Goal: Transaction & Acquisition: Purchase product/service

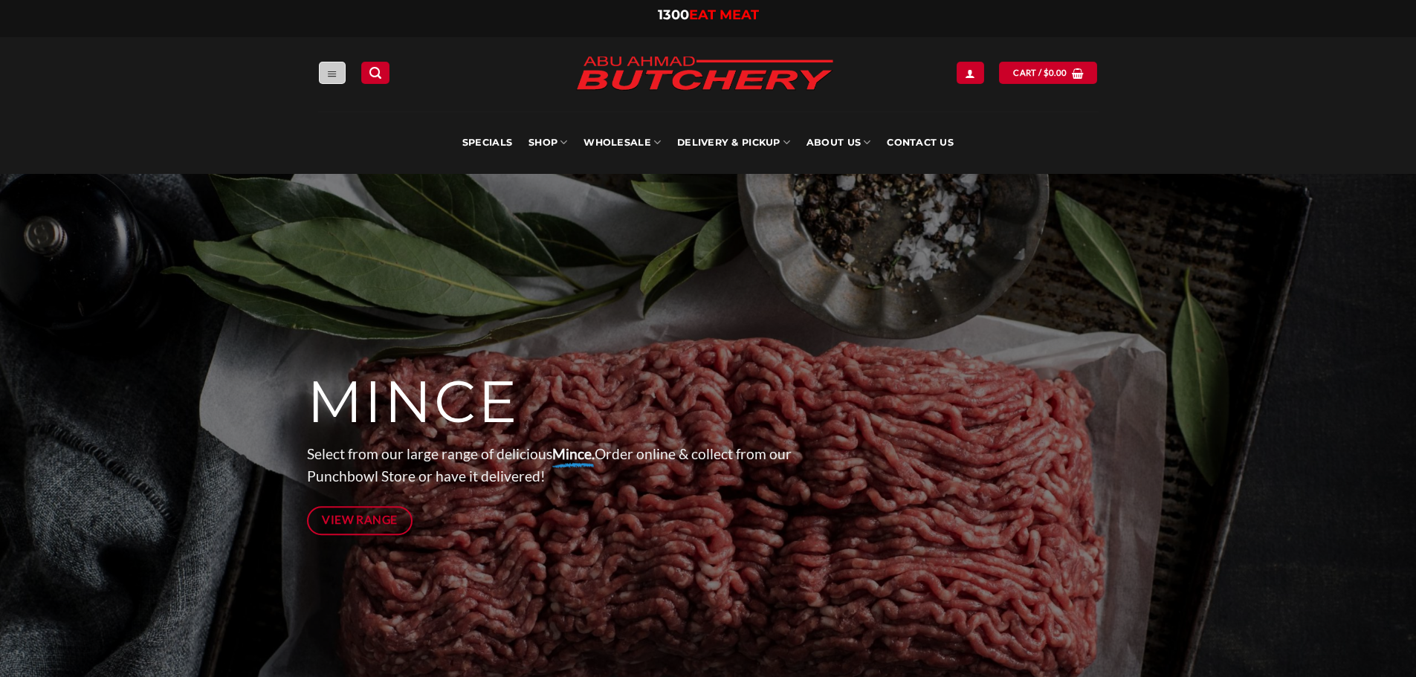
click at [325, 66] on link "Menu" at bounding box center [332, 73] width 27 height 22
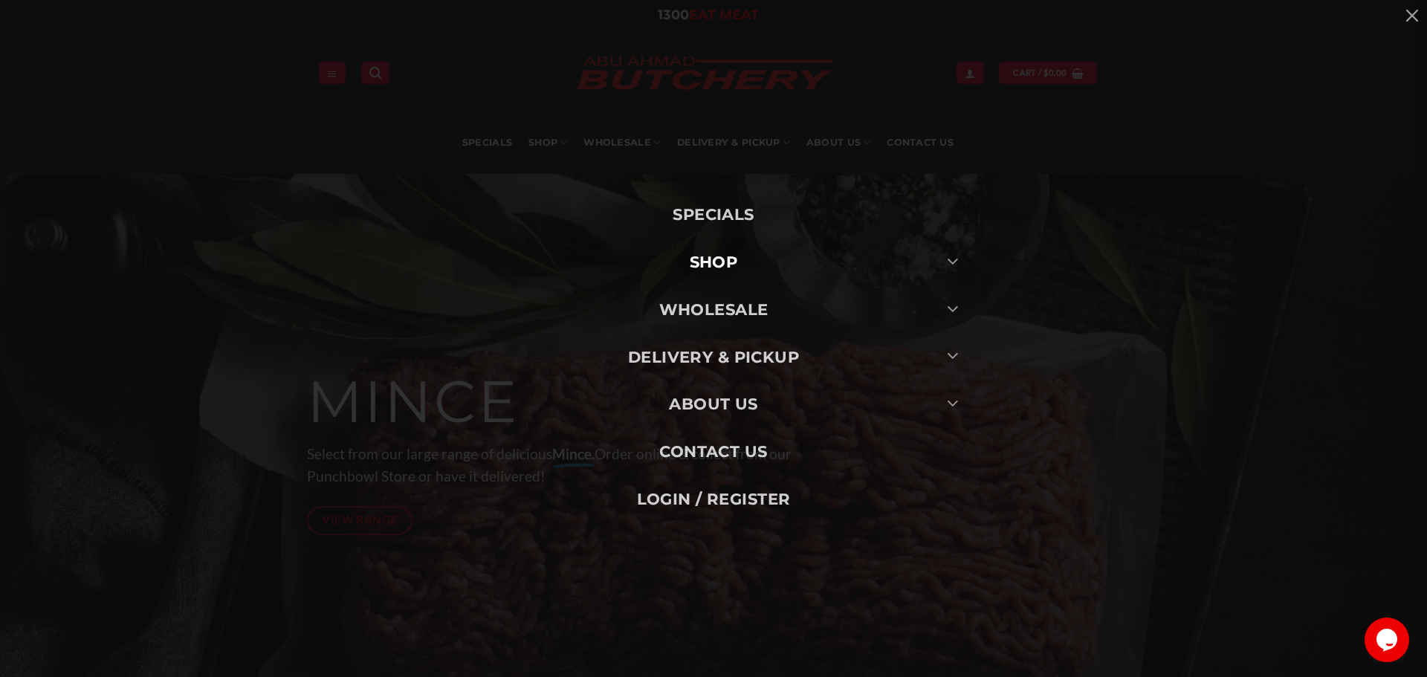
click at [782, 258] on link "SHOP" at bounding box center [713, 263] width 520 height 48
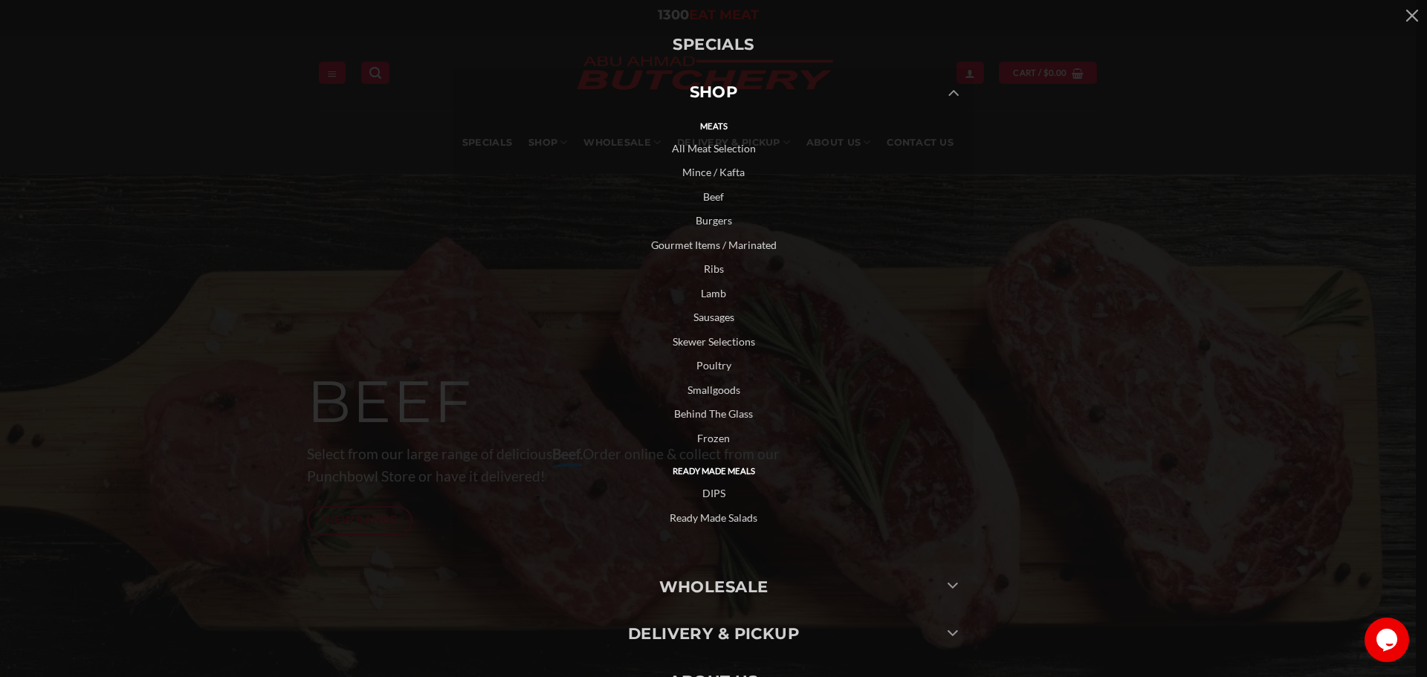
scroll to position [74, 0]
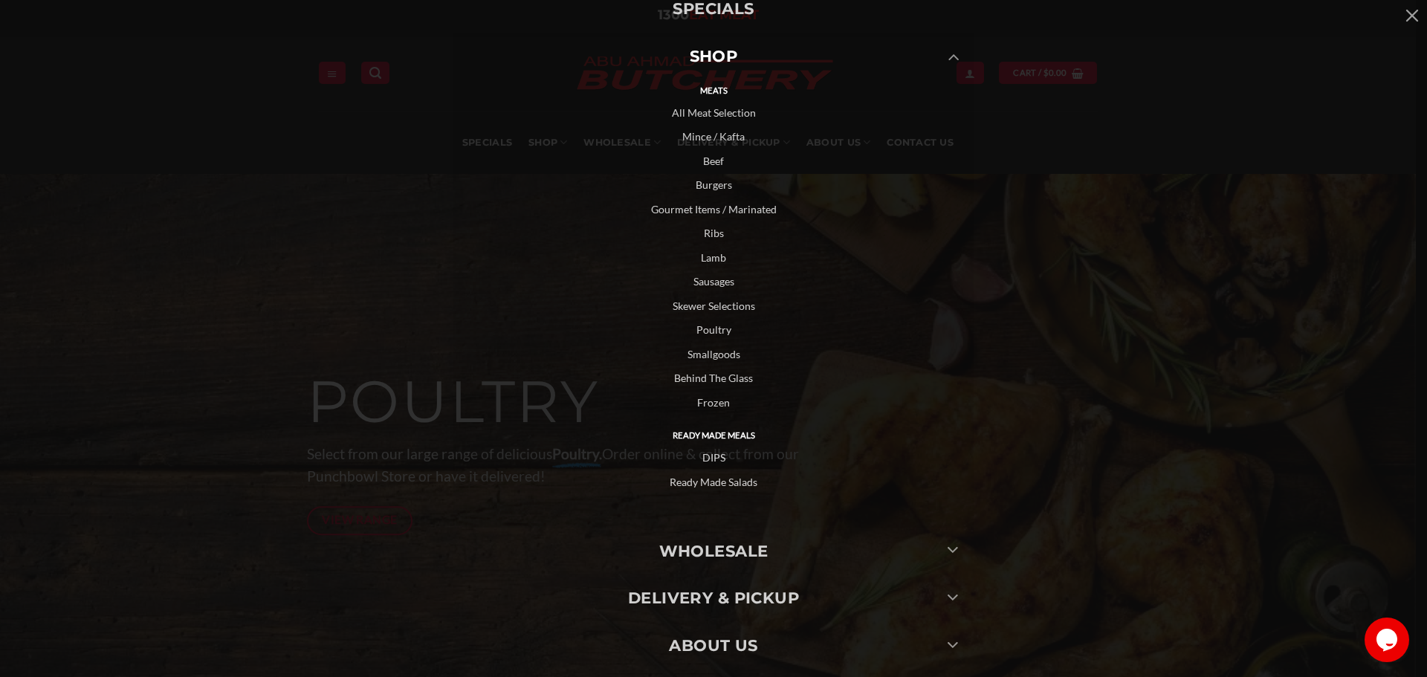
click at [724, 304] on link "Skewer Selections" at bounding box center [713, 306] width 520 height 25
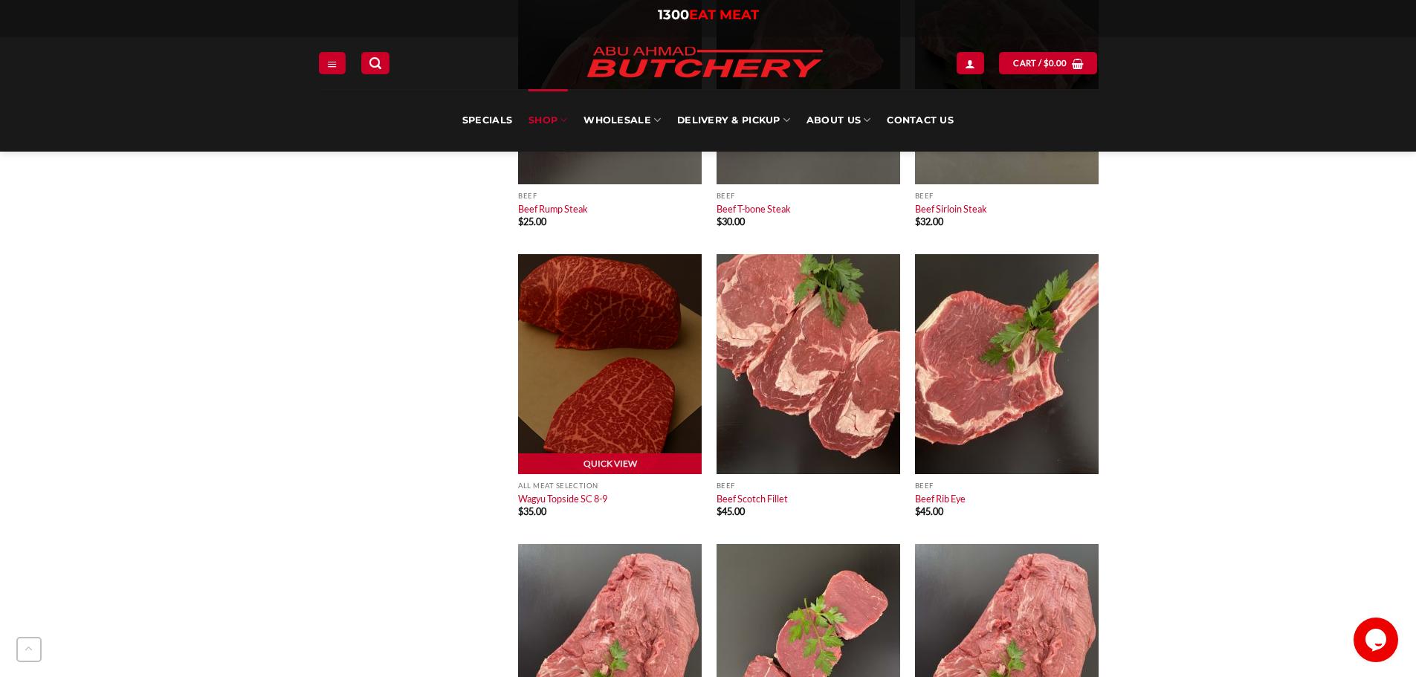
scroll to position [817, 0]
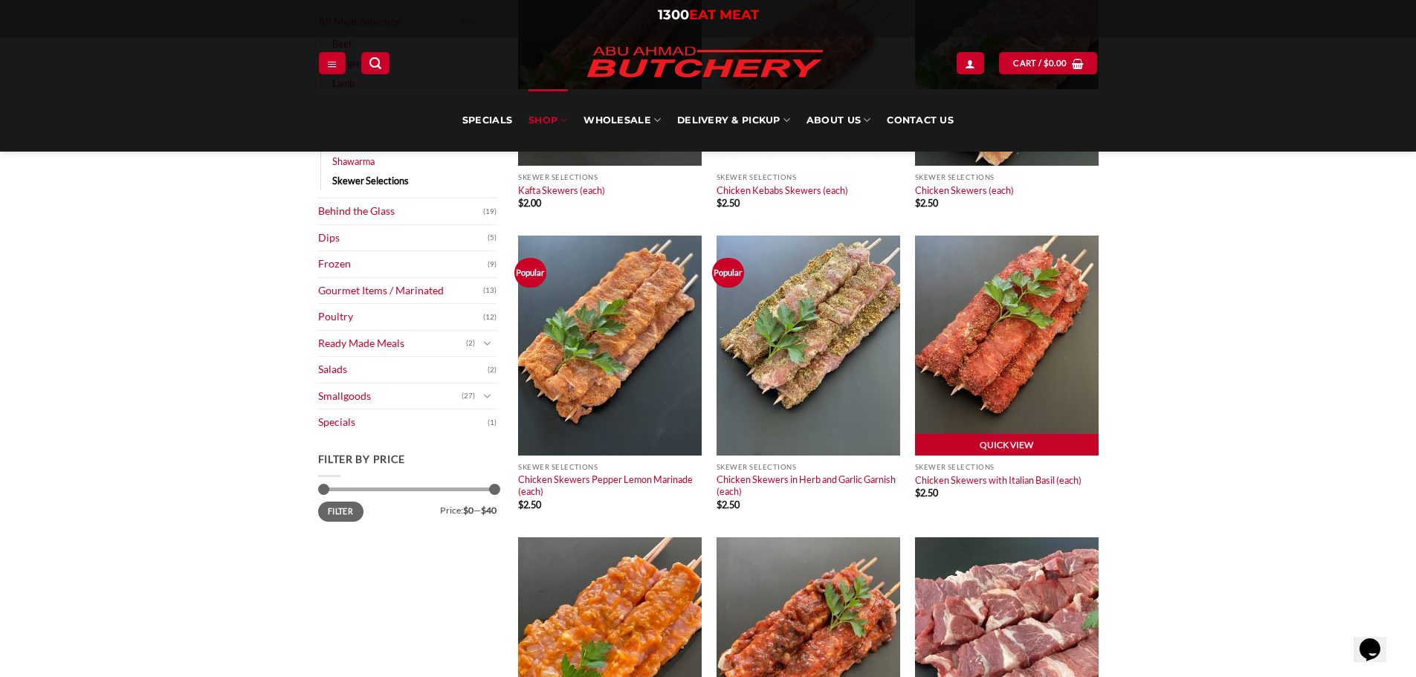
scroll to position [297, 0]
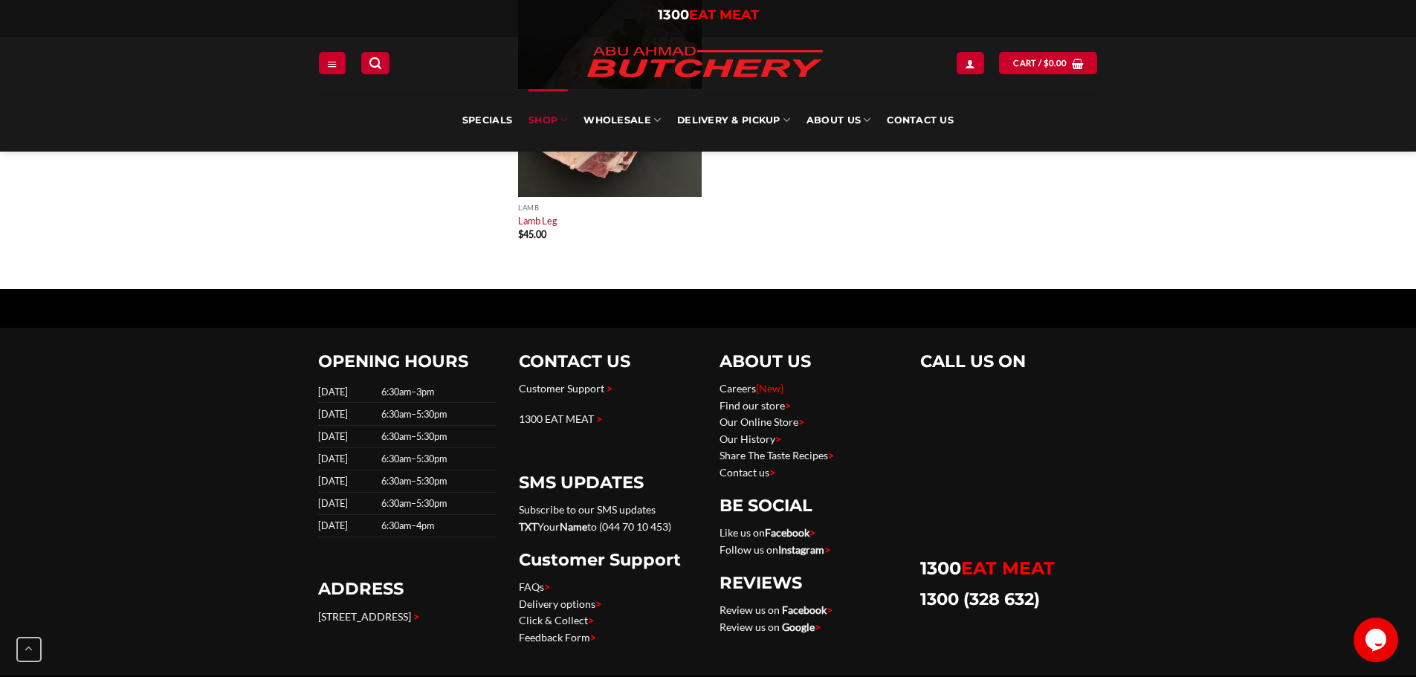
scroll to position [2898, 0]
